Goal: Task Accomplishment & Management: Manage account settings

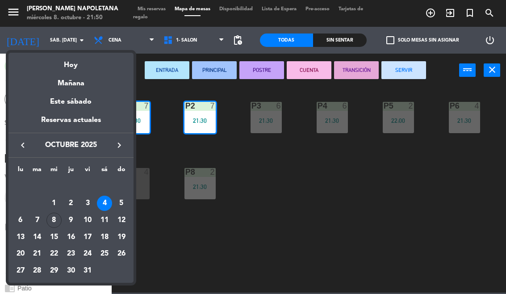
select select "es"
select select
click at [91, 217] on div "10" at bounding box center [87, 220] width 15 height 15
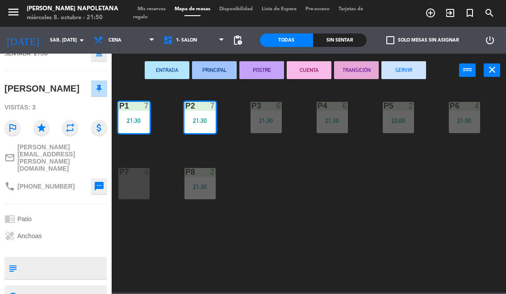
type input "vie. [DATE]"
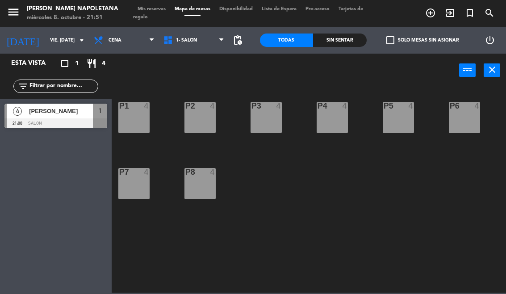
click at [68, 35] on input "vie. [DATE]" at bounding box center [79, 40] width 66 height 14
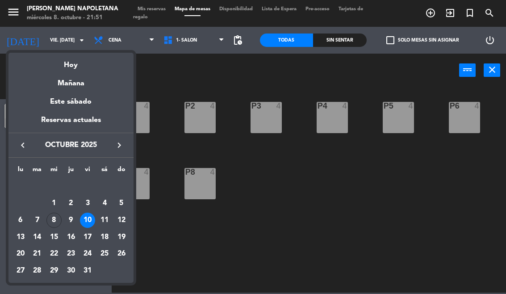
click at [159, 8] on div at bounding box center [253, 147] width 506 height 294
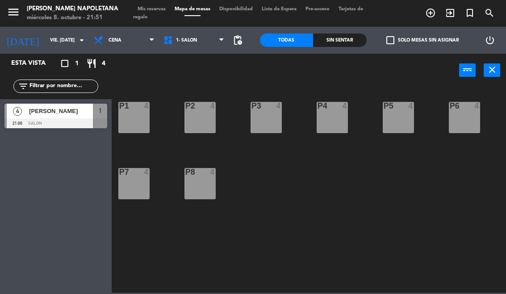
click at [165, 7] on span "Mis reservas" at bounding box center [151, 9] width 37 height 5
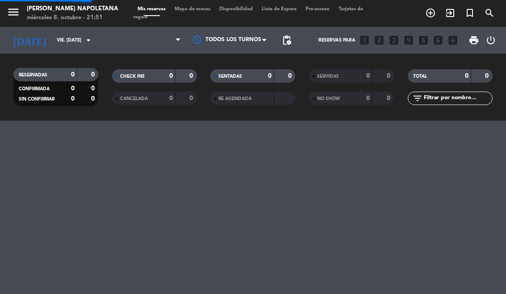
select select "dinner"
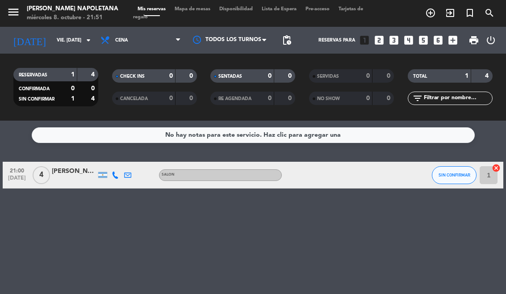
click at [461, 170] on button "SIN CONFIRMAR" at bounding box center [454, 175] width 45 height 18
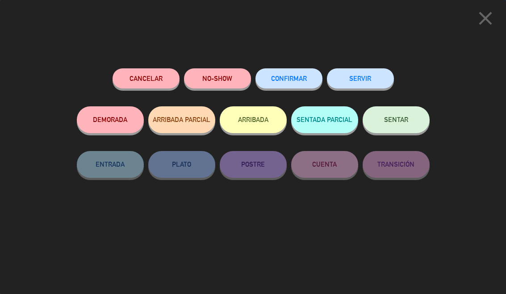
click at [302, 73] on button "CONFIRMAR" at bounding box center [288, 78] width 67 height 20
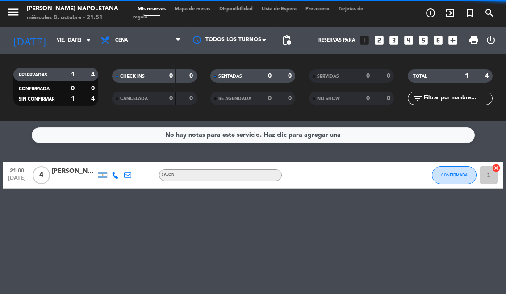
select select "dinner"
click at [500, 166] on icon "cancel" at bounding box center [496, 167] width 9 height 9
select select "dinner"
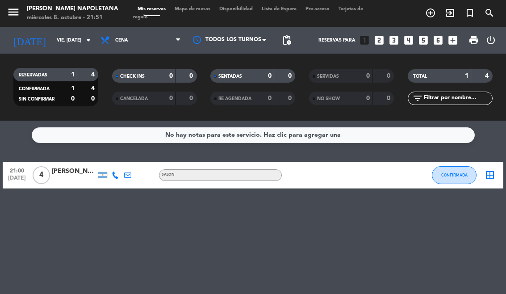
click at [492, 172] on icon "border_all" at bounding box center [489, 175] width 11 height 11
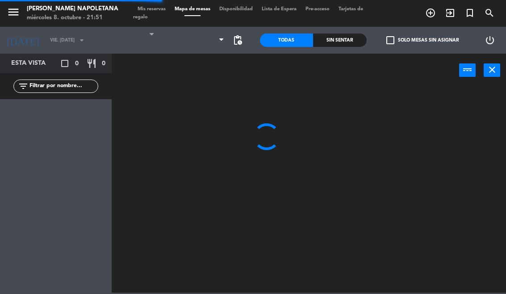
select select "dinner"
select select
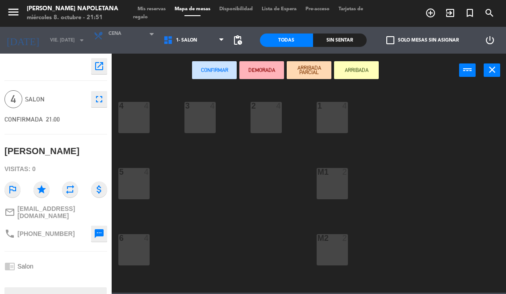
click at [202, 119] on div "3 4" at bounding box center [199, 117] width 31 height 31
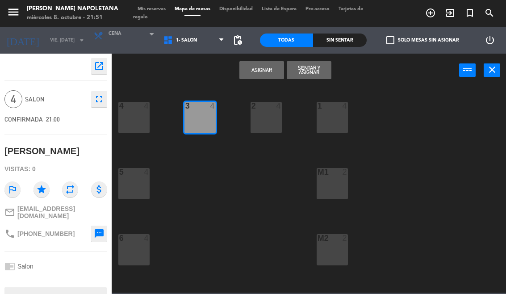
click at [258, 75] on button "Asignar" at bounding box center [261, 70] width 45 height 18
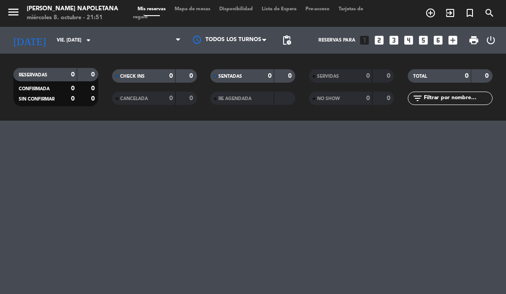
select select "dinner"
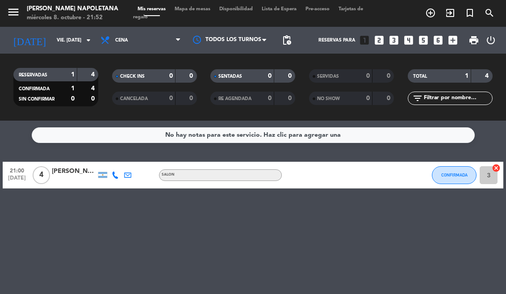
select select "dinner"
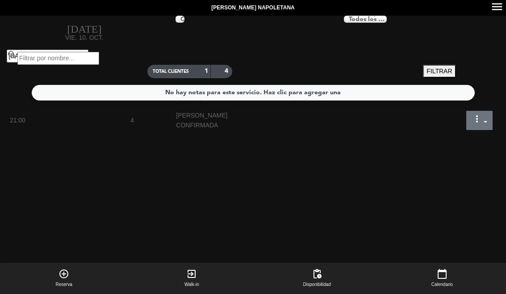
select select "dinner"
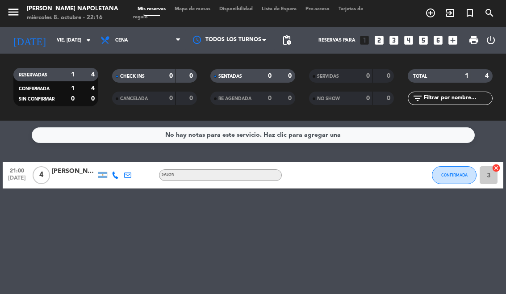
select select "dinner"
click at [83, 174] on div "[PERSON_NAME]" at bounding box center [74, 171] width 45 height 10
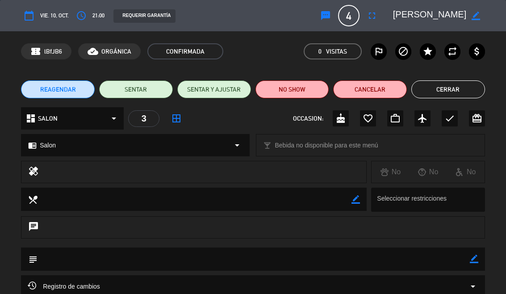
click at [145, 84] on button "SENTAR" at bounding box center [136, 89] width 74 height 18
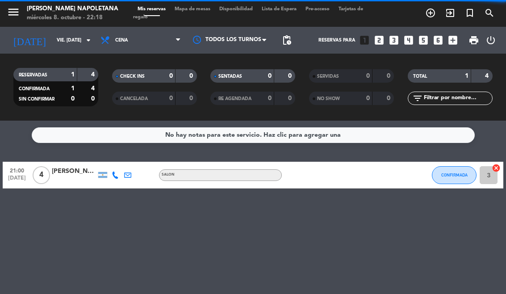
select select "dinner"
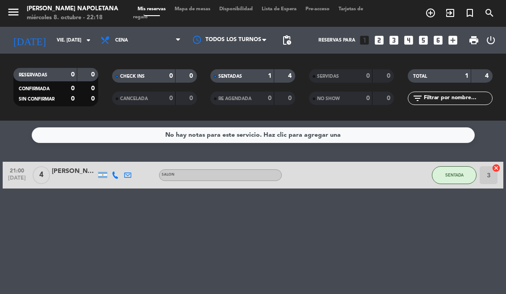
select select "dinner"
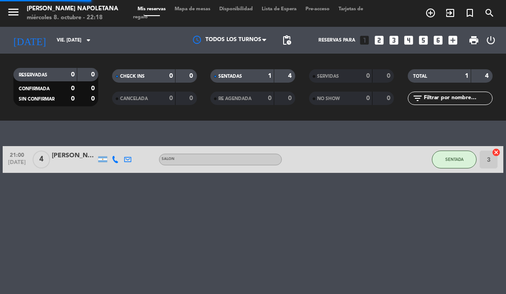
select select "dinner"
